Goal: Information Seeking & Learning: Learn about a topic

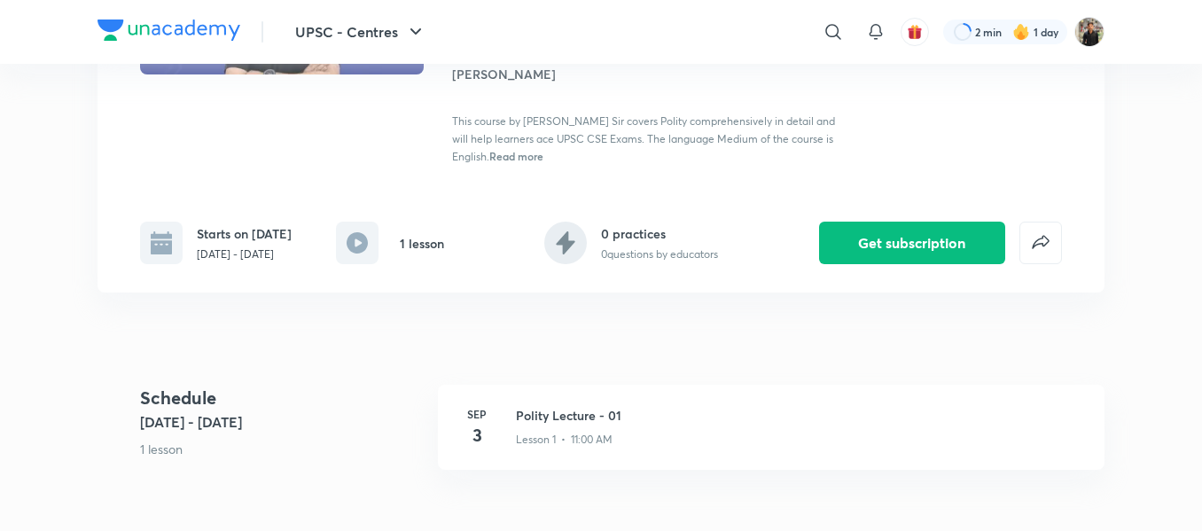
scroll to position [277, 0]
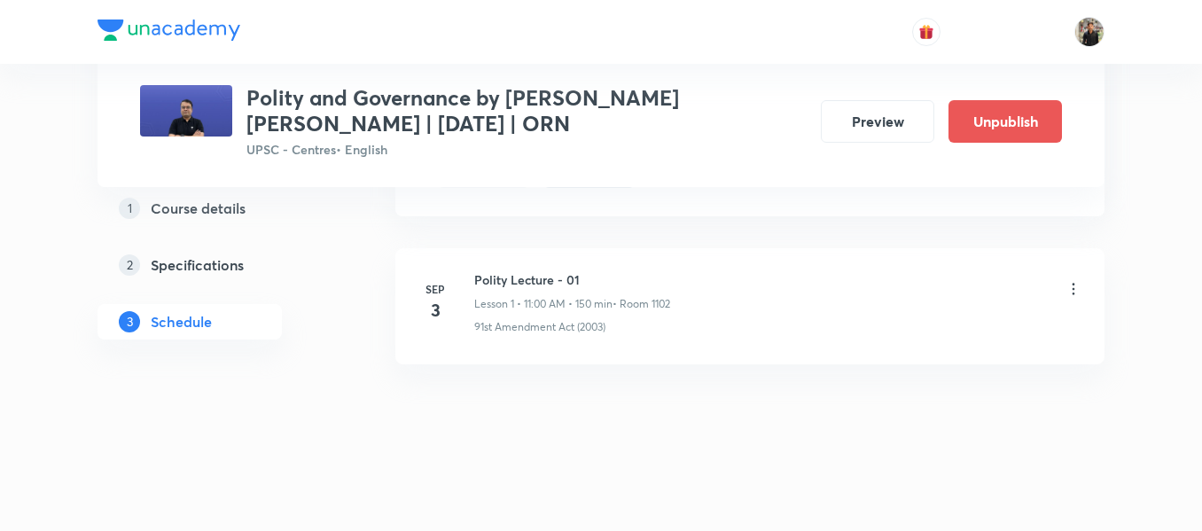
click at [486, 276] on h6 "Polity Lecture - 01" at bounding box center [572, 279] width 196 height 19
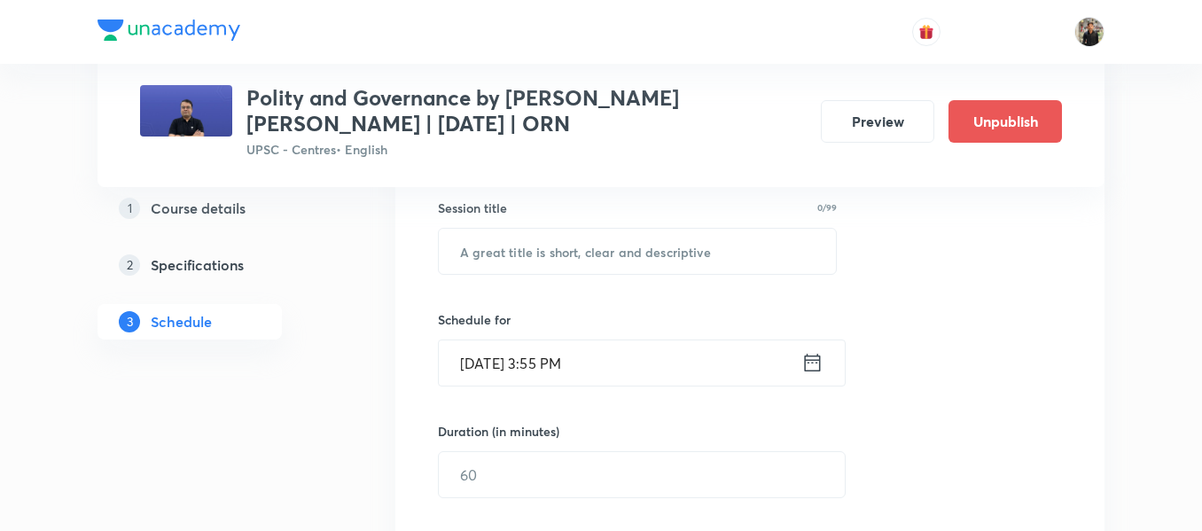
scroll to position [329, 0]
click at [512, 243] on input "text" at bounding box center [637, 248] width 397 height 45
paste input "Polity Lecture - 01"
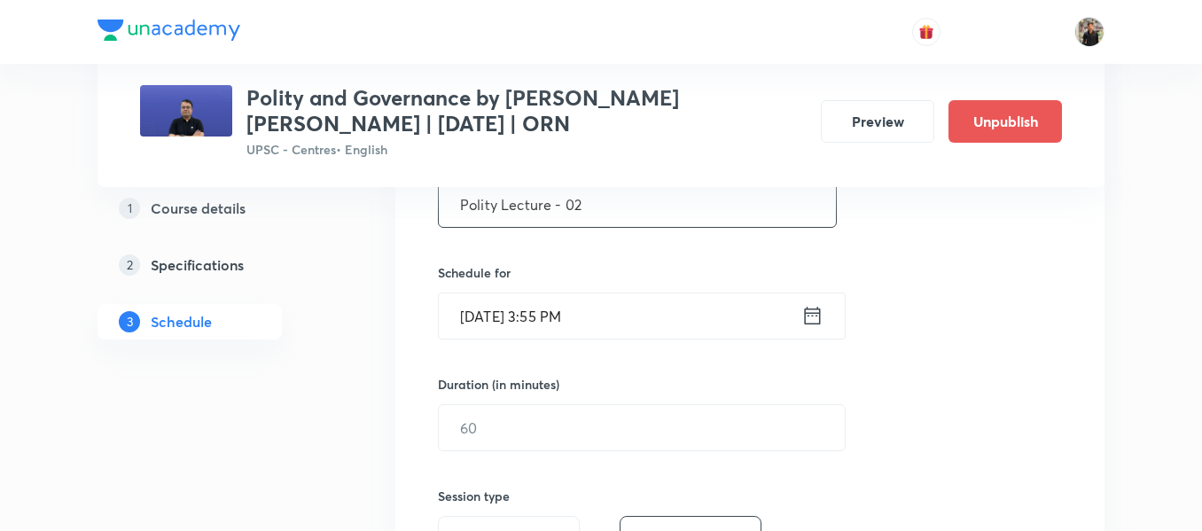
scroll to position [374, 0]
type input "Polity Lecture - 02"
click at [806, 309] on icon at bounding box center [813, 315] width 16 height 18
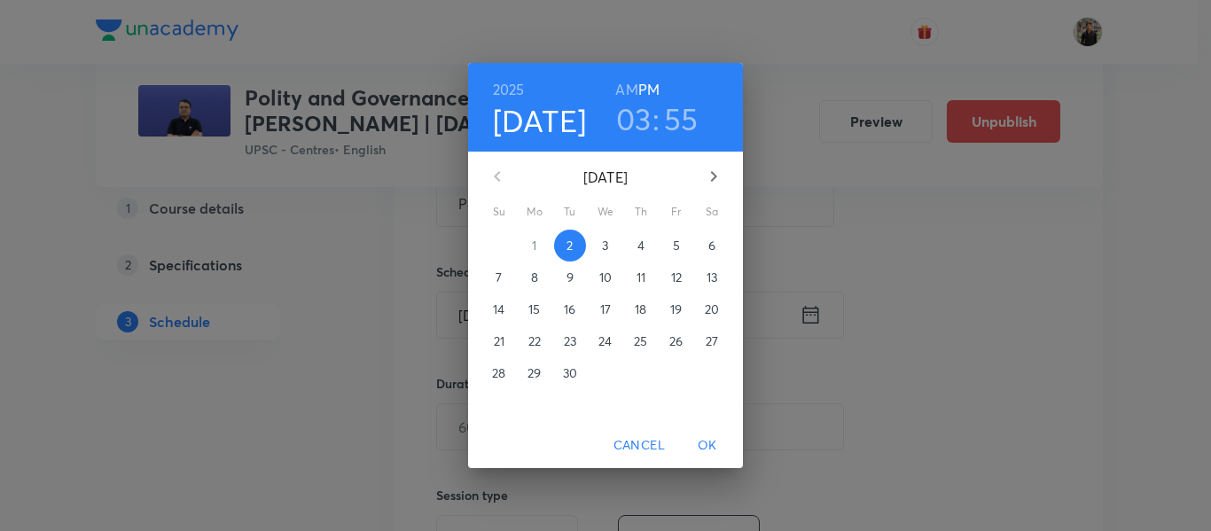
click at [600, 249] on span "3" at bounding box center [606, 246] width 32 height 18
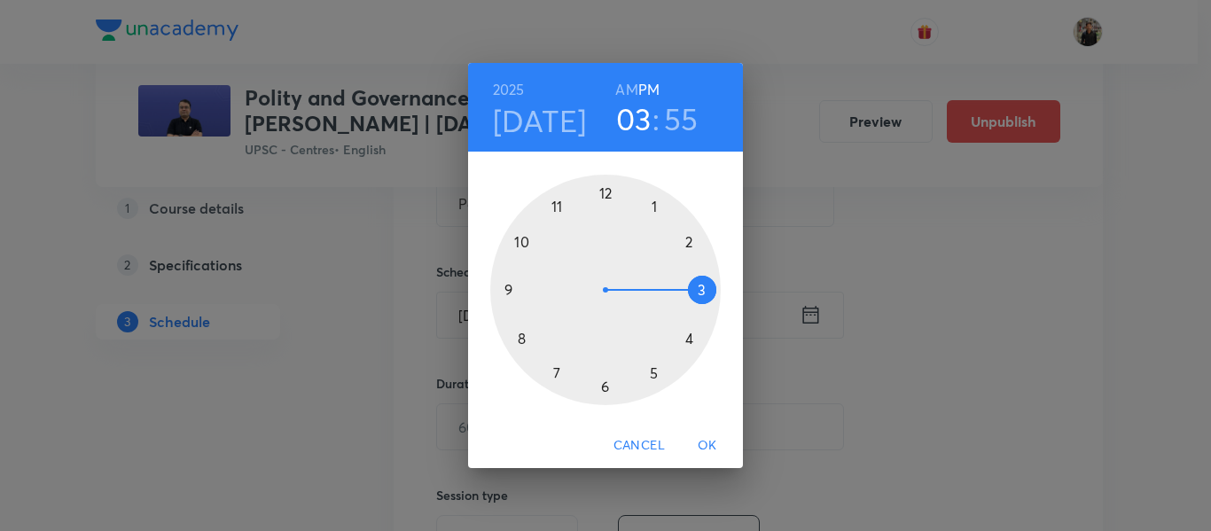
click at [551, 121] on h4 "Sep 3" at bounding box center [540, 120] width 94 height 37
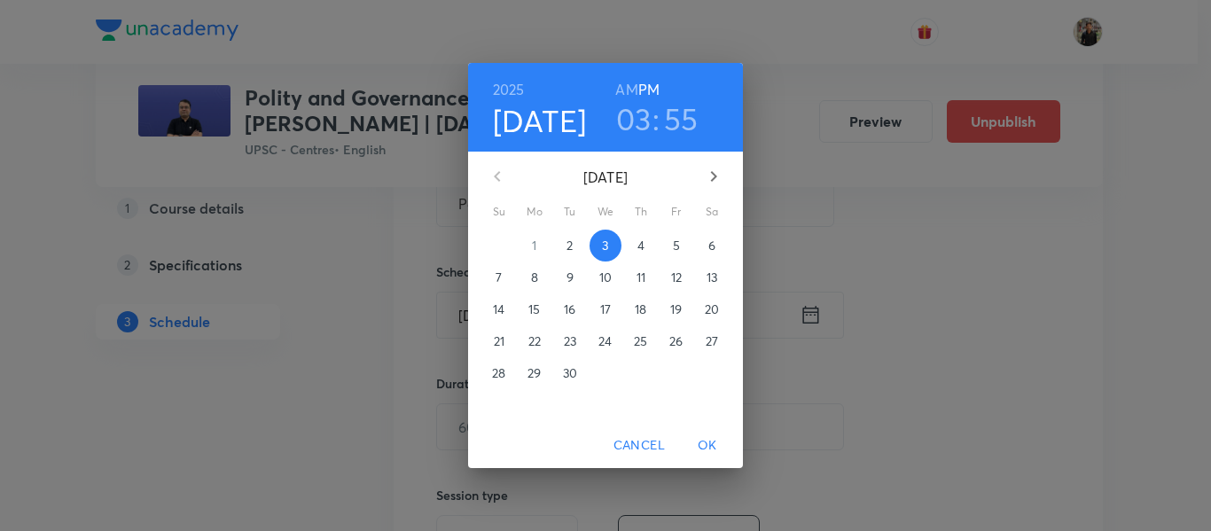
click at [637, 254] on p "4" at bounding box center [640, 246] width 7 height 18
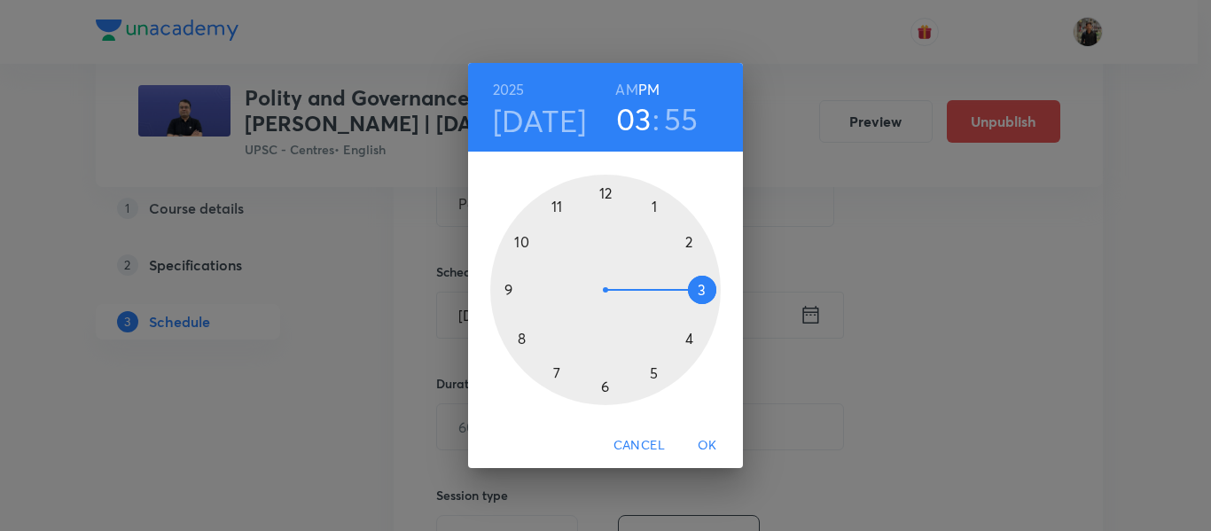
click at [560, 208] on div at bounding box center [605, 290] width 231 height 231
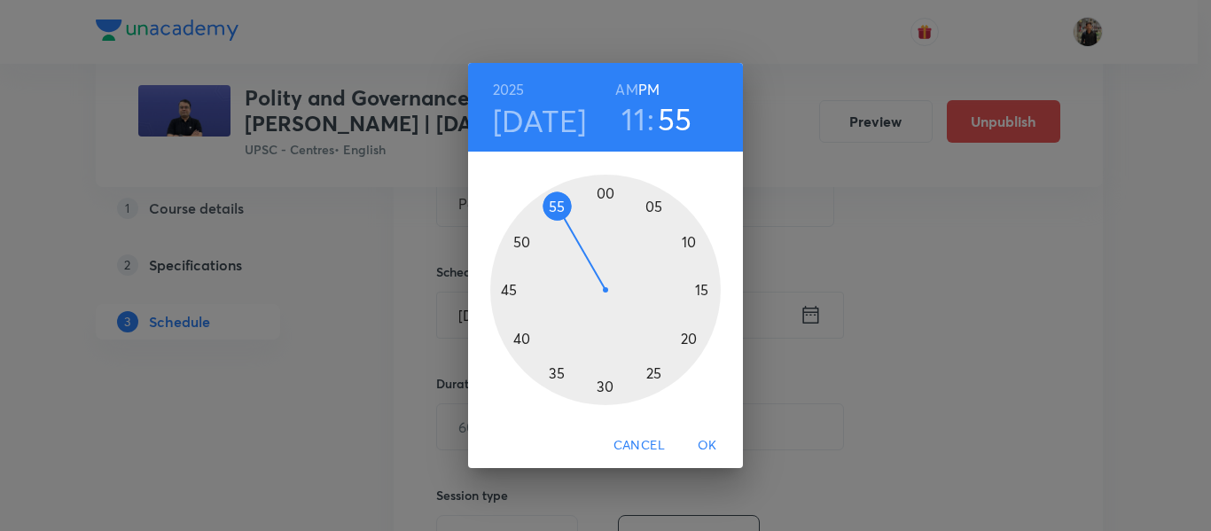
click at [623, 89] on h6 "AM" at bounding box center [626, 89] width 22 height 25
click at [606, 190] on div at bounding box center [605, 290] width 231 height 231
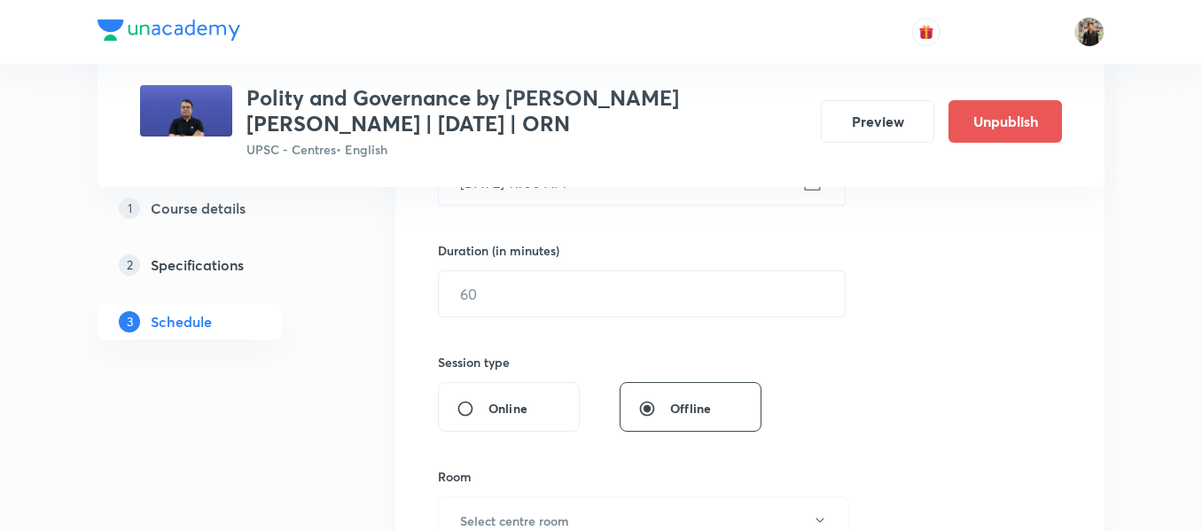
scroll to position [513, 0]
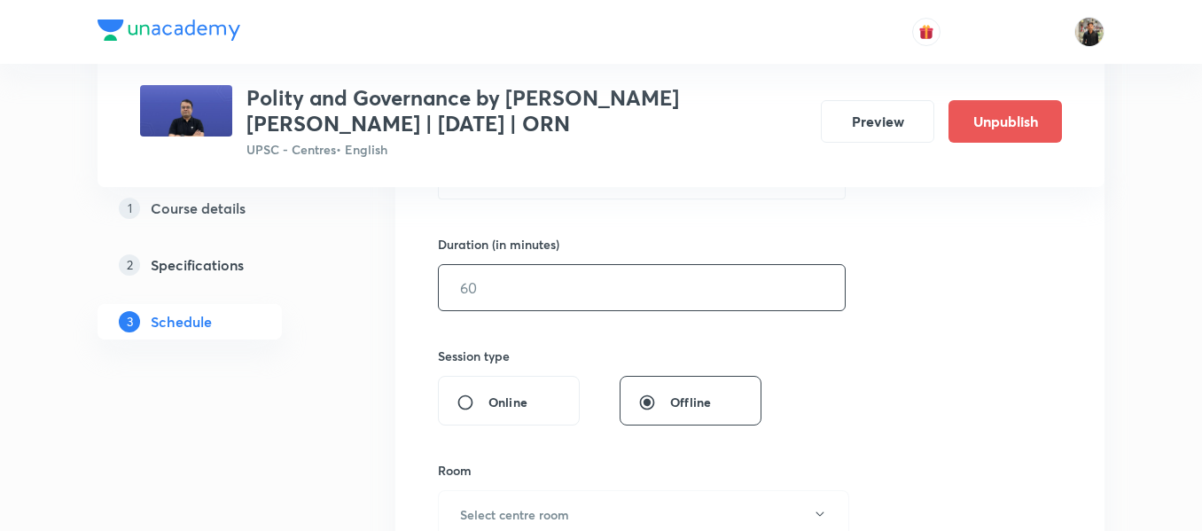
click at [557, 297] on input "text" at bounding box center [642, 287] width 406 height 45
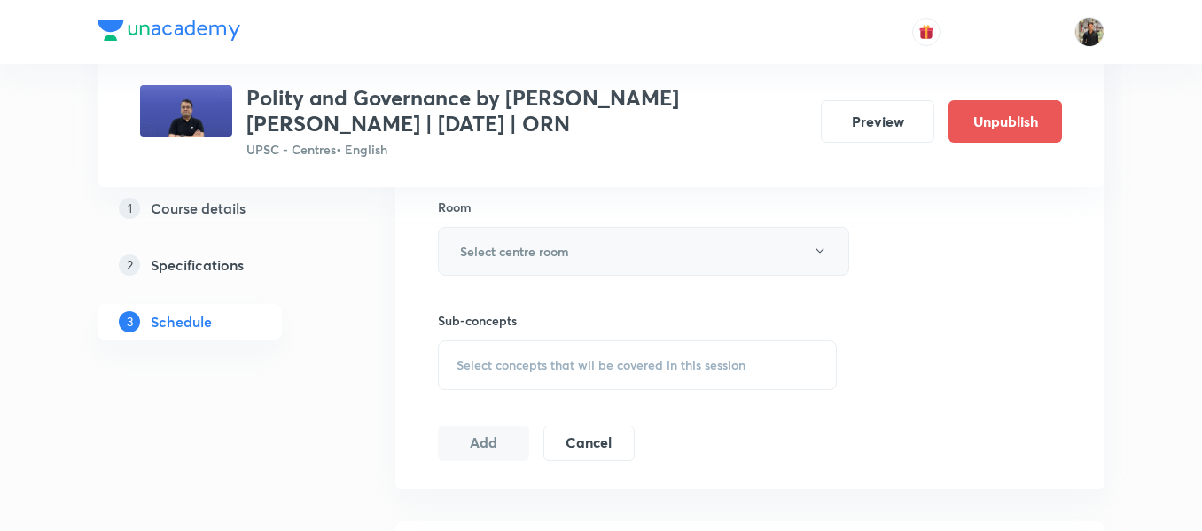
scroll to position [778, 0]
type input "150"
click at [555, 256] on h6 "Select centre room" at bounding box center [514, 250] width 109 height 19
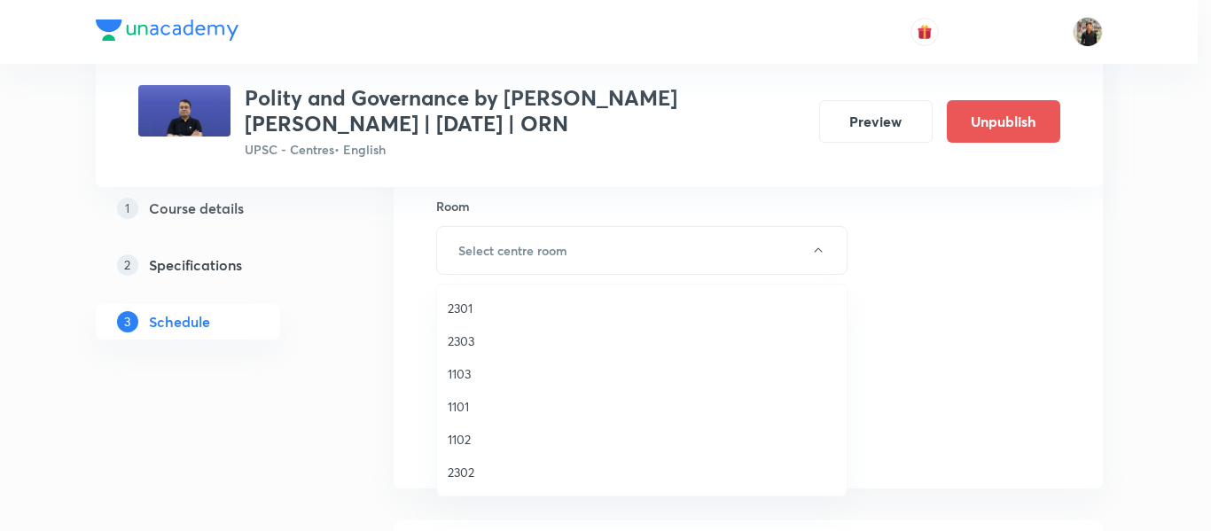
click at [496, 437] on span "1102" at bounding box center [642, 439] width 388 height 19
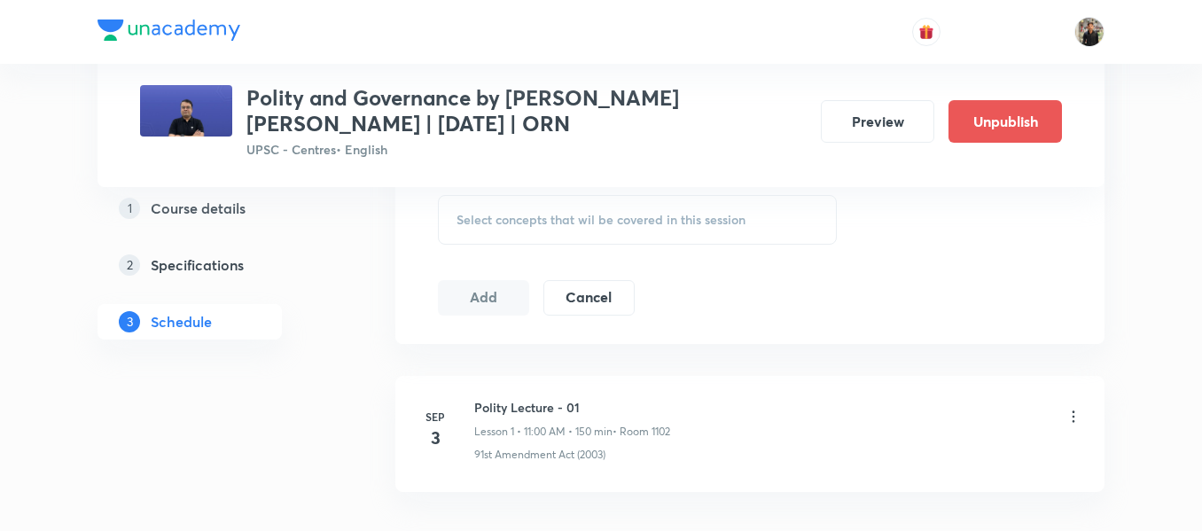
scroll to position [843, 0]
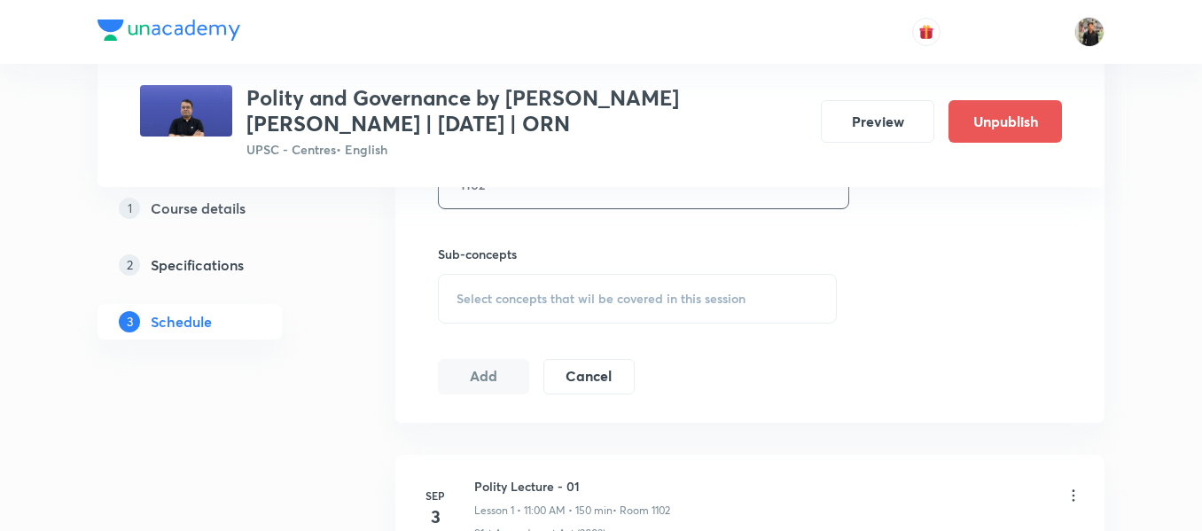
click at [511, 306] on span "Select concepts that wil be covered in this session" at bounding box center [601, 299] width 289 height 14
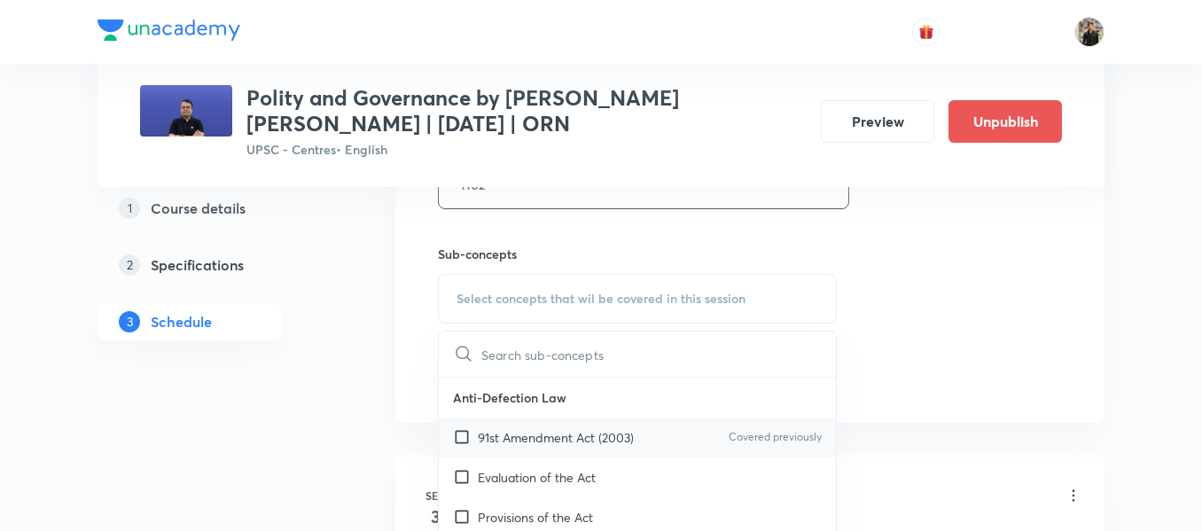
click at [466, 431] on input "checkbox" at bounding box center [465, 437] width 25 height 19
checkbox input "true"
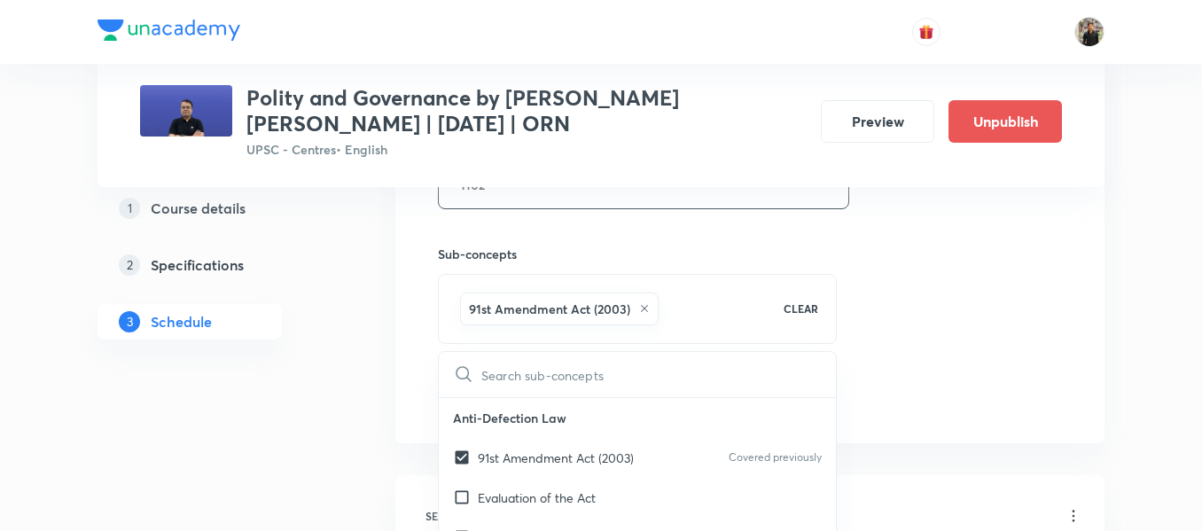
click at [318, 421] on div "1 Course details 2 Specifications 3 Schedule" at bounding box center [218, 102] width 241 height 1247
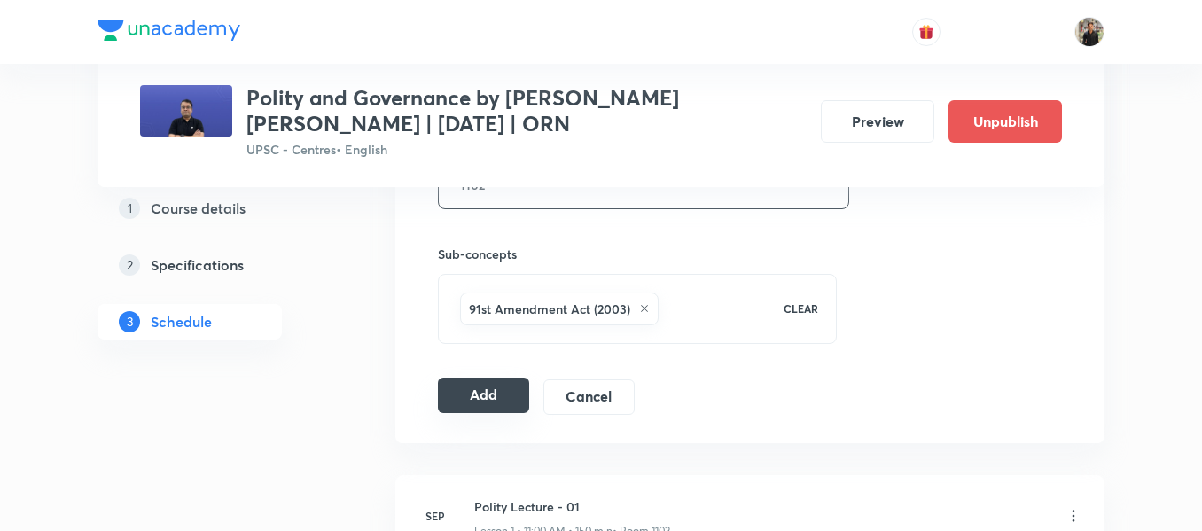
click at [468, 411] on button "Add" at bounding box center [483, 395] width 91 height 35
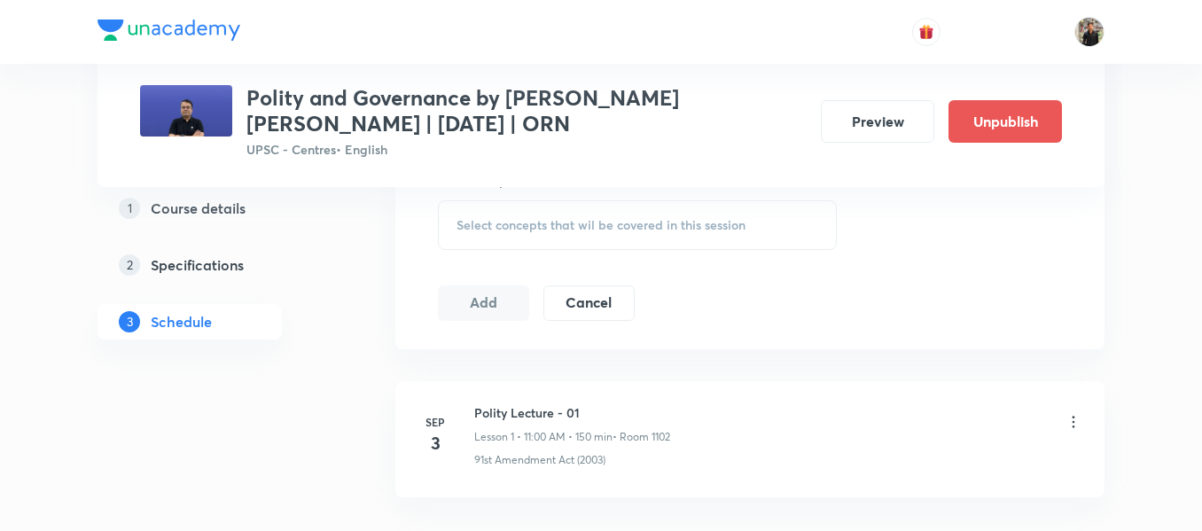
scroll to position [1050, 0]
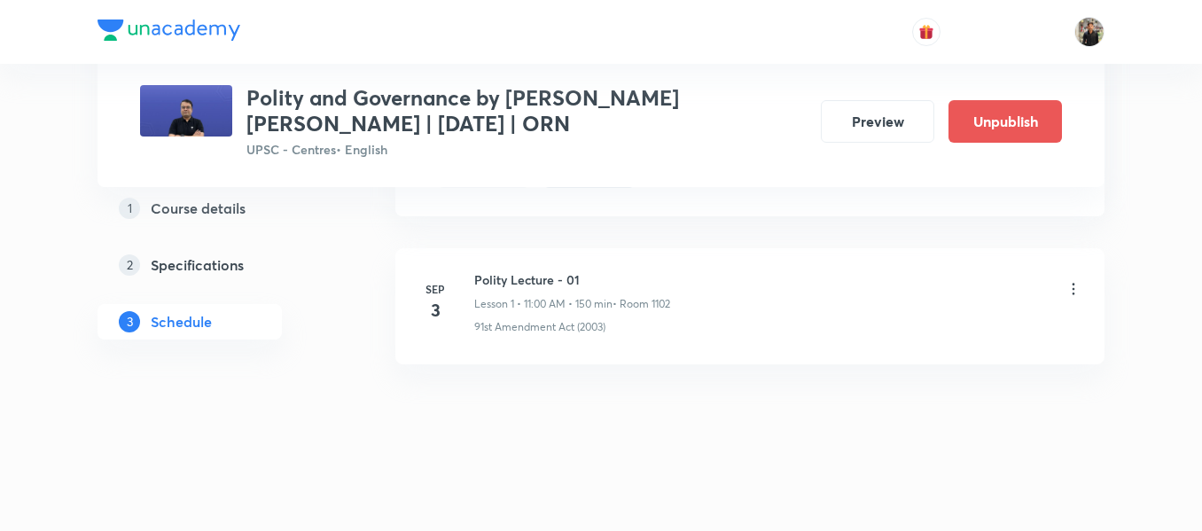
click at [563, 313] on div "Polity Lecture - 01 Lesson 1 • 11:00 AM • 150 min • Room 1102 91st Amendment Ac…" at bounding box center [778, 302] width 608 height 65
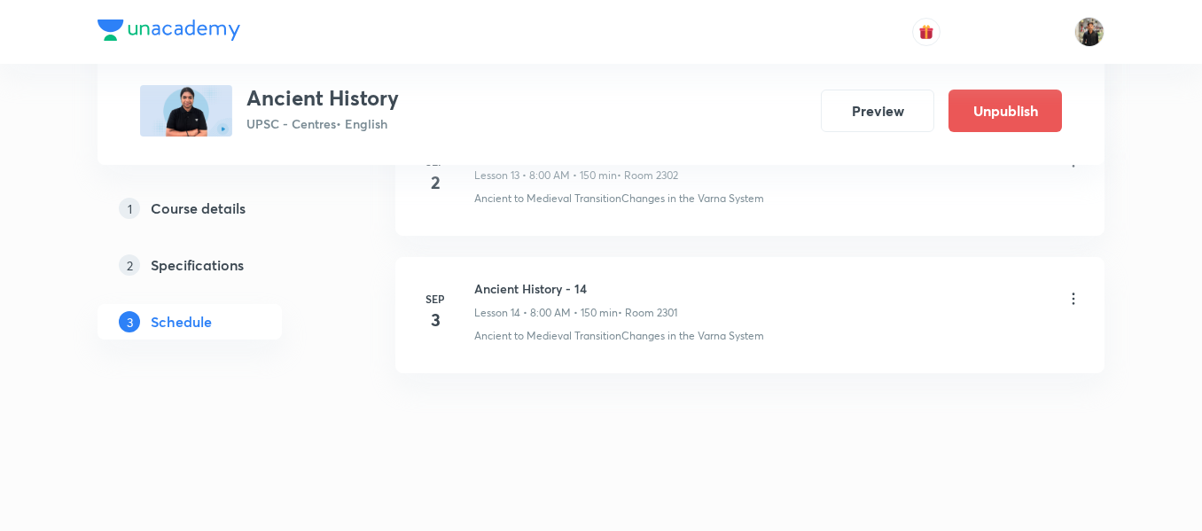
scroll to position [2814, 0]
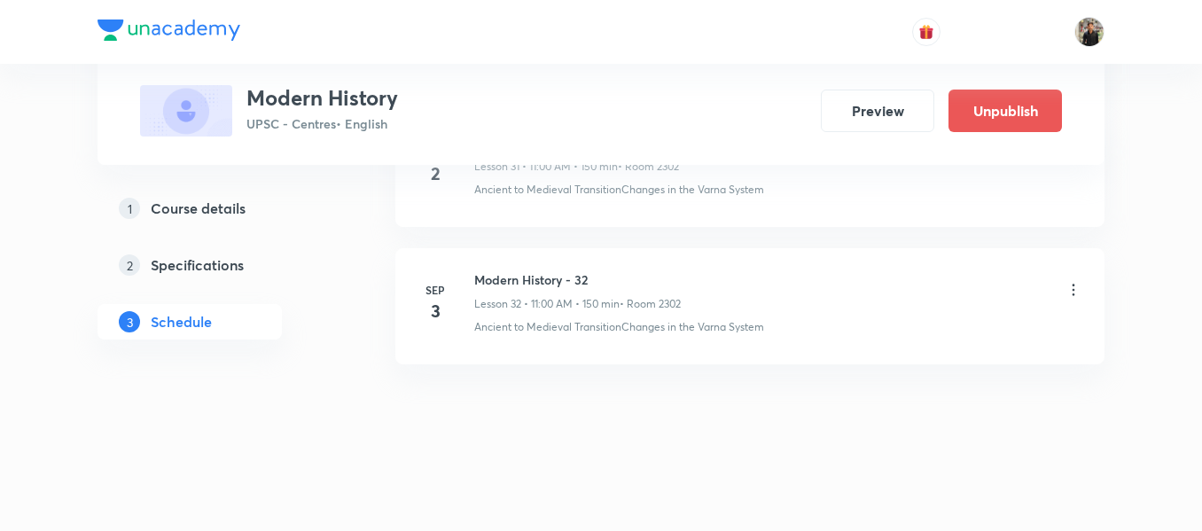
scroll to position [5229, 0]
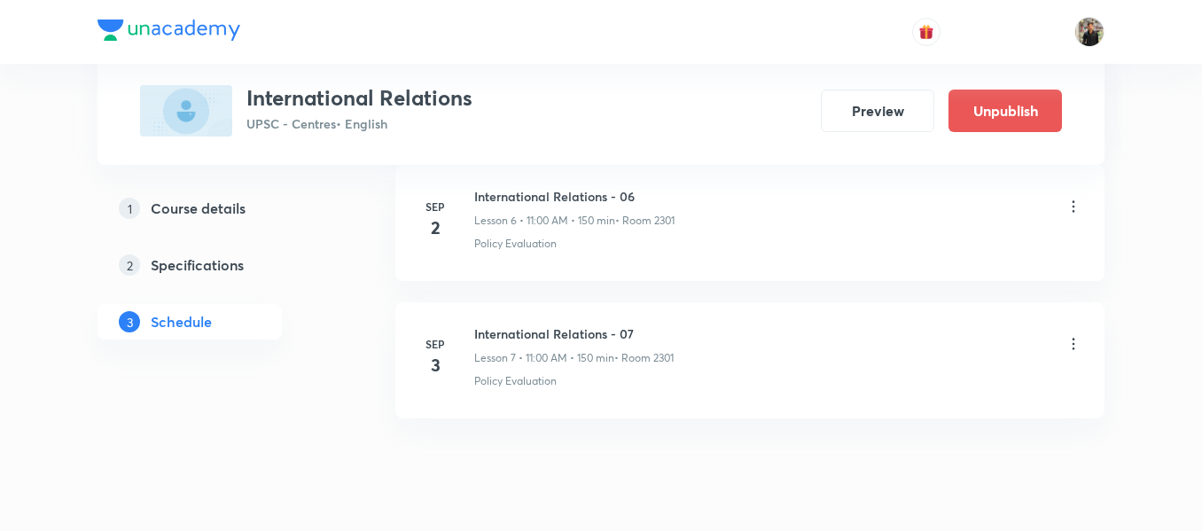
scroll to position [1795, 0]
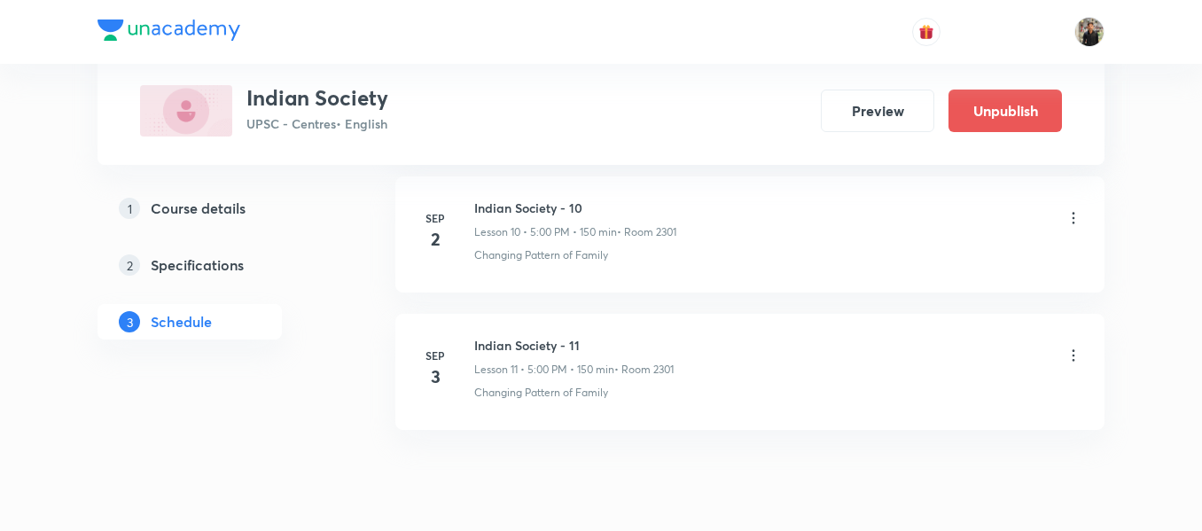
scroll to position [2329, 0]
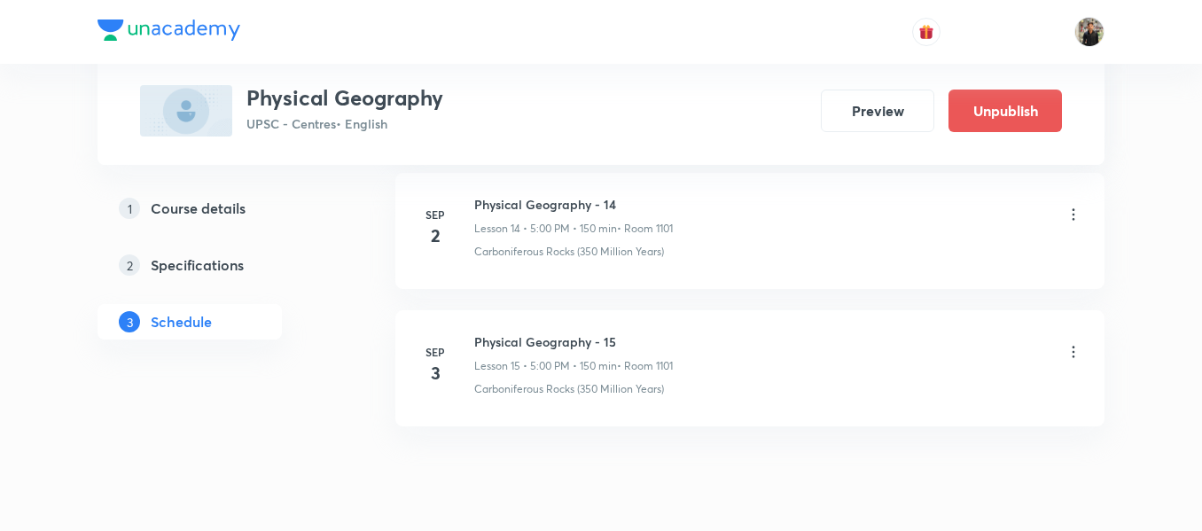
scroll to position [2885, 0]
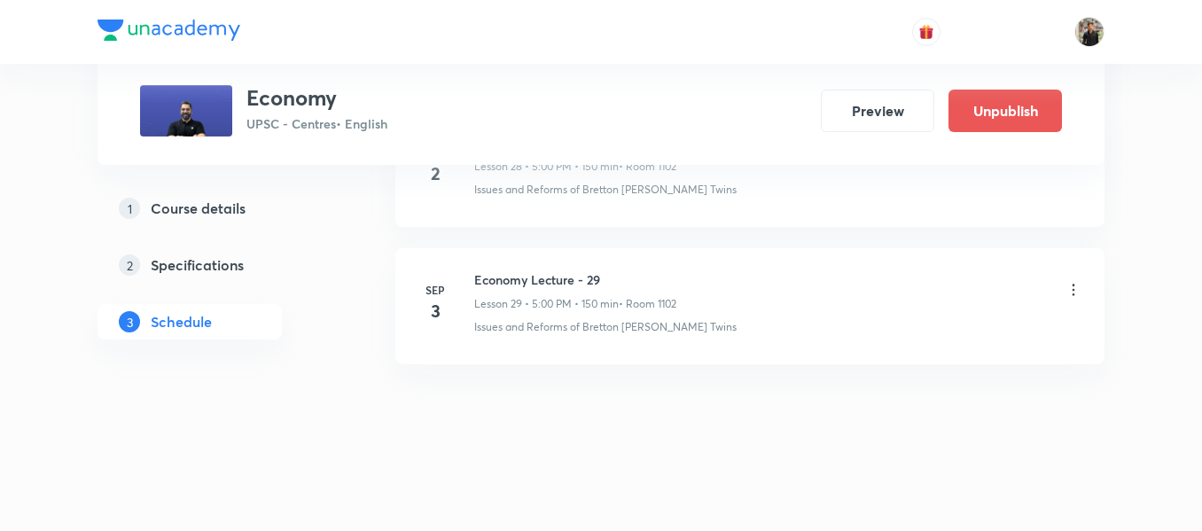
scroll to position [4808, 0]
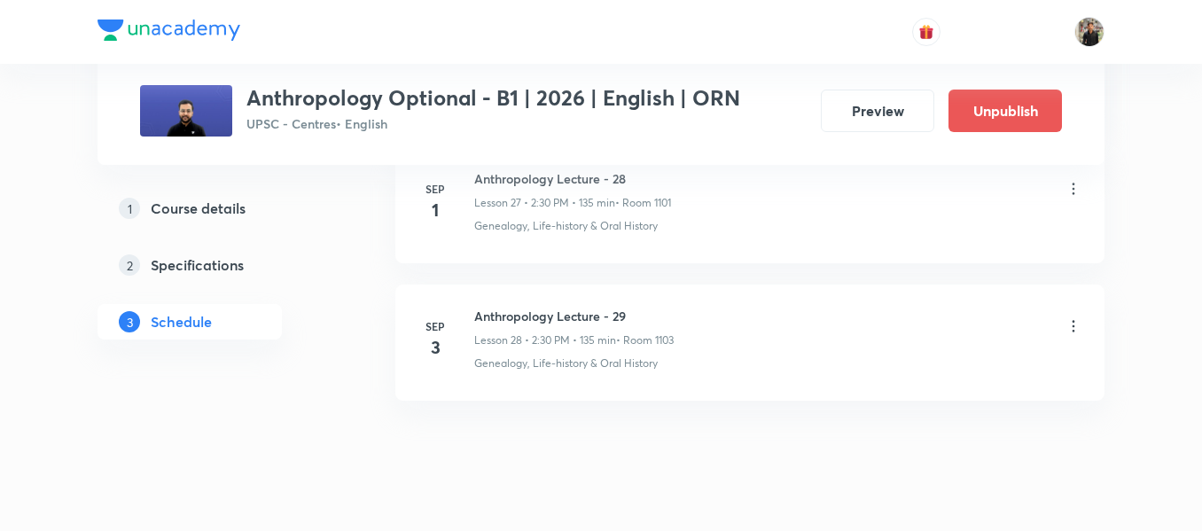
scroll to position [4700, 0]
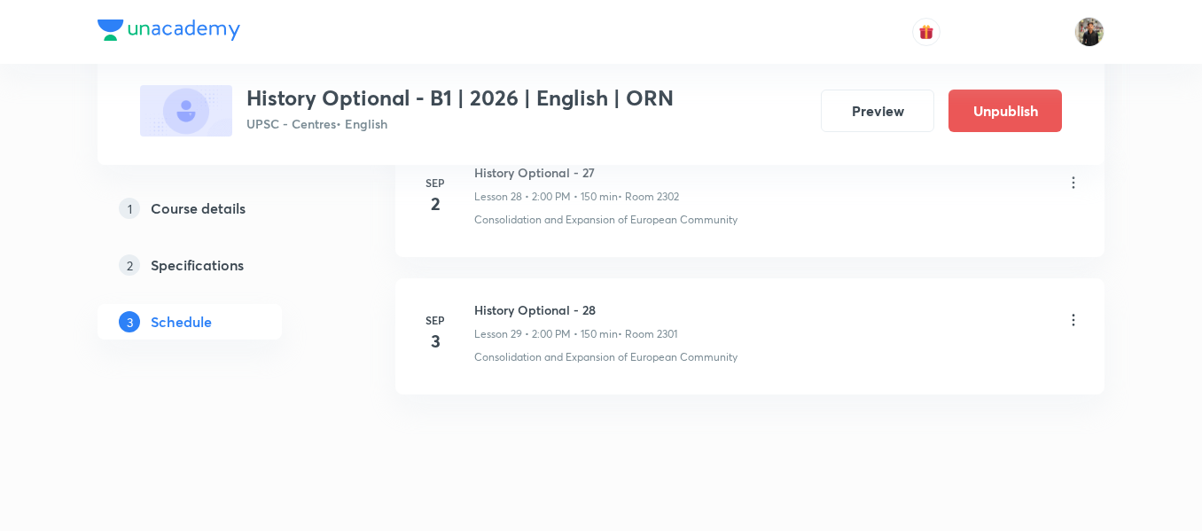
scroll to position [4839, 0]
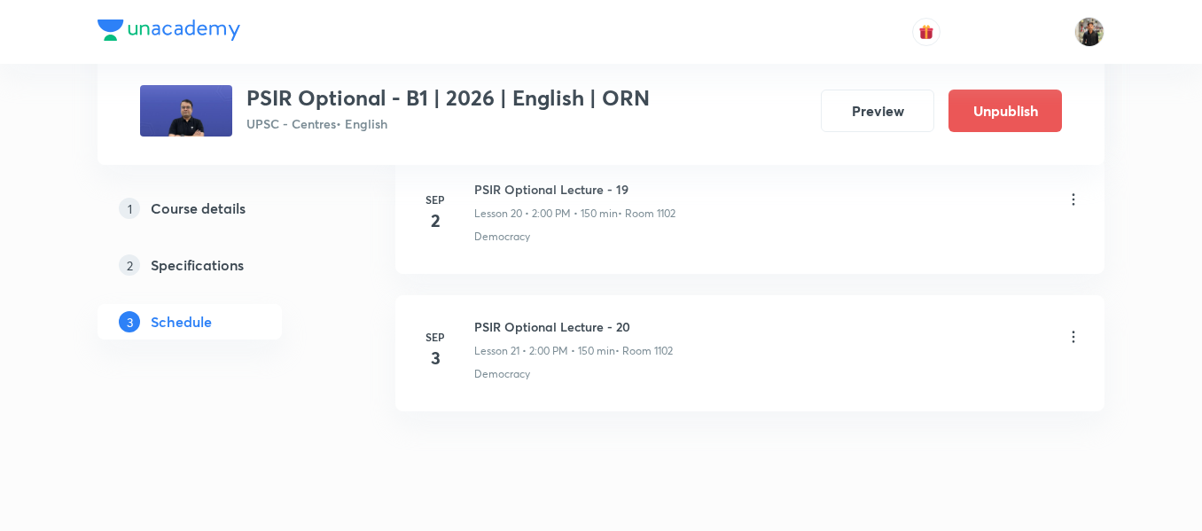
scroll to position [3724, 0]
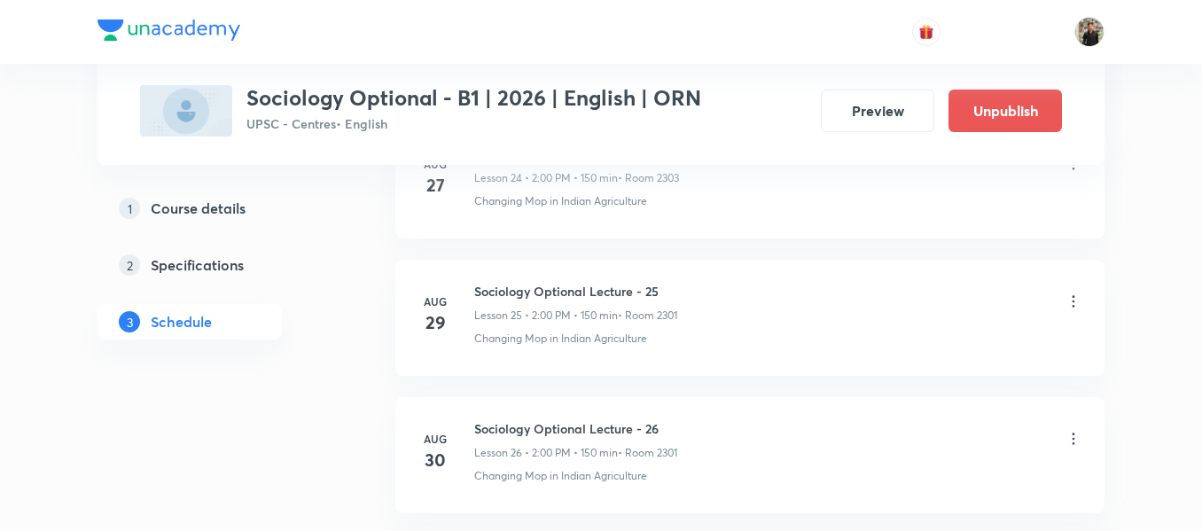
scroll to position [4851, 0]
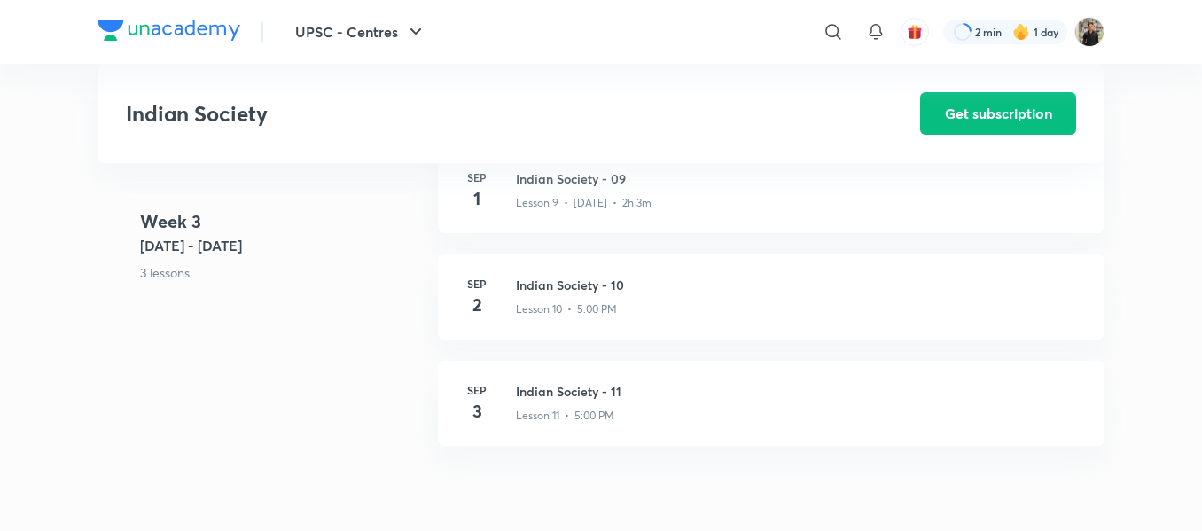
scroll to position [1479, 0]
click at [568, 208] on div "Lesson 9 • [DATE] • 2h 3m" at bounding box center [799, 200] width 567 height 23
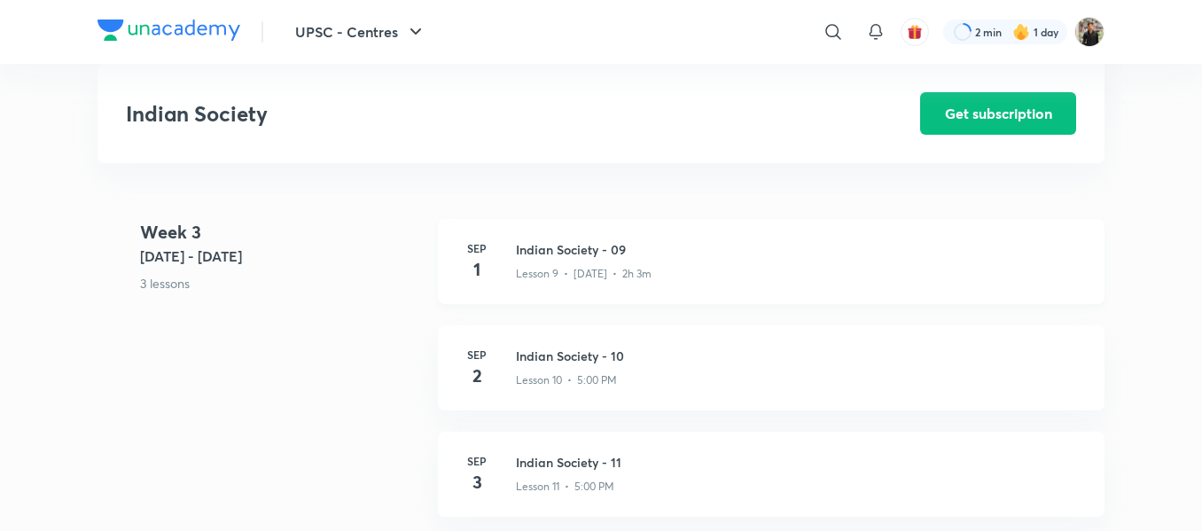
click at [562, 282] on p "Lesson 9 • [DATE] • 2h 3m" at bounding box center [584, 274] width 136 height 16
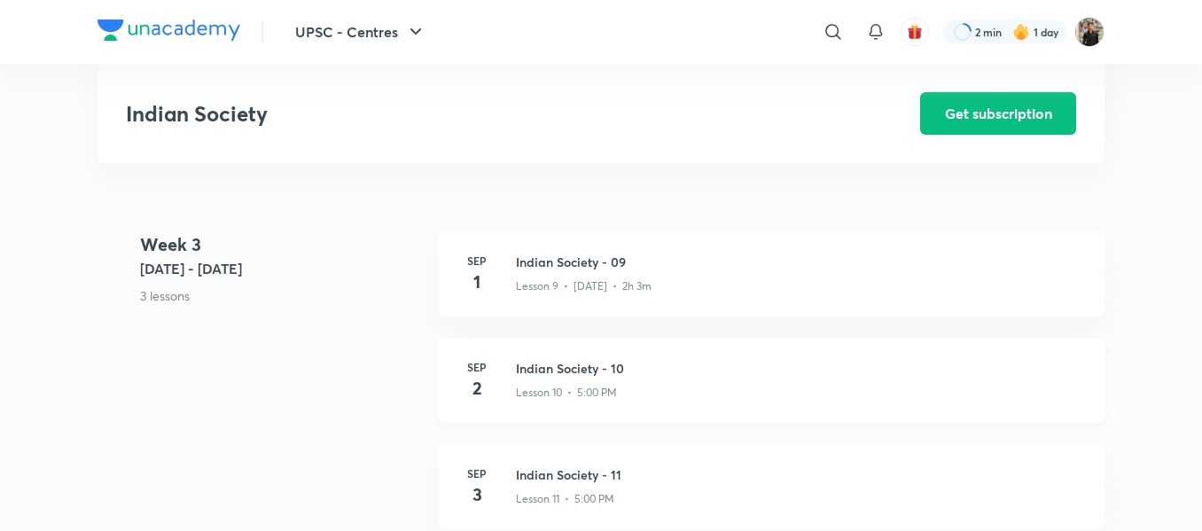
scroll to position [1393, 0]
click at [540, 275] on h3 "Indian Society - 09" at bounding box center [799, 265] width 567 height 19
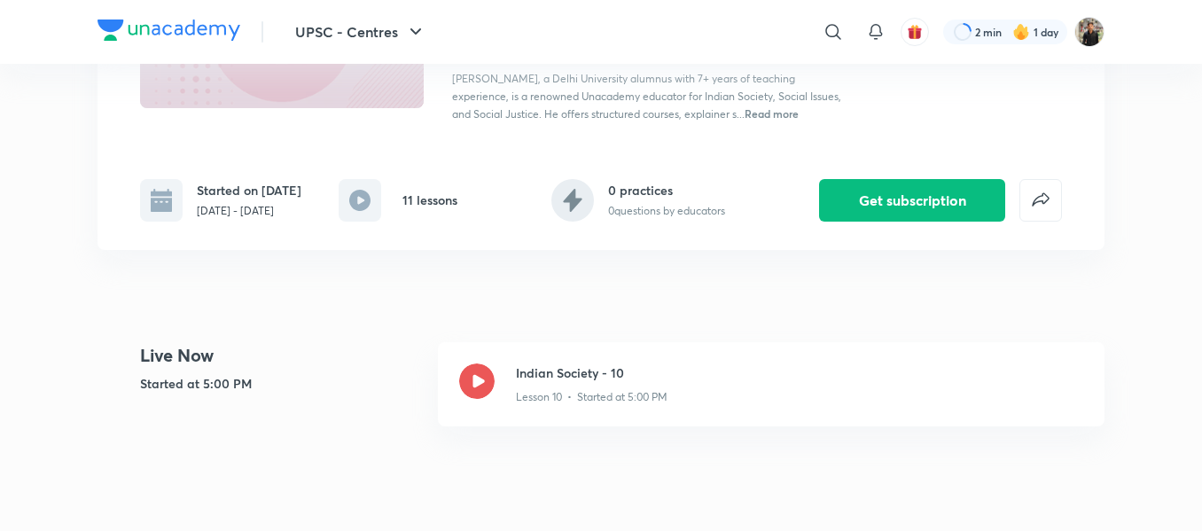
scroll to position [244, 0]
click at [473, 398] on icon at bounding box center [476, 380] width 35 height 35
